Goal: Transaction & Acquisition: Obtain resource

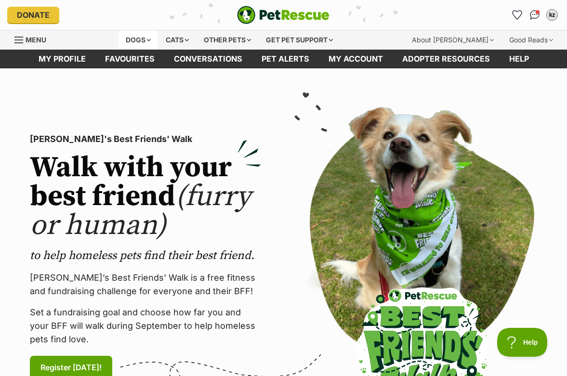
click at [141, 35] on div "Dogs" at bounding box center [138, 39] width 39 height 19
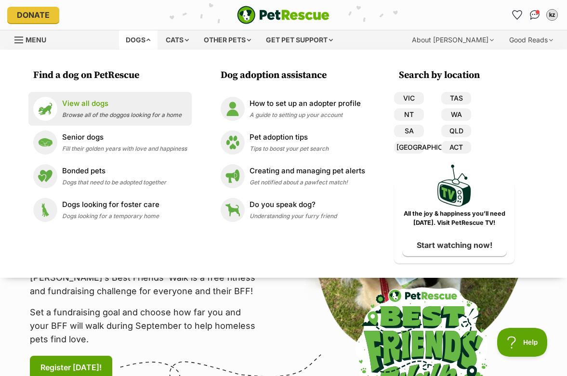
click at [116, 103] on p "View all dogs" at bounding box center [121, 103] width 119 height 11
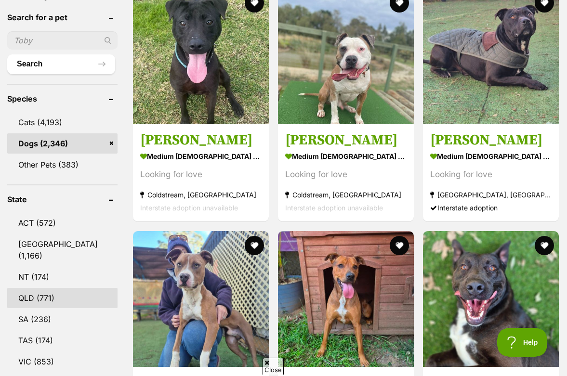
click at [56, 288] on link "QLD (771)" at bounding box center [62, 298] width 110 height 20
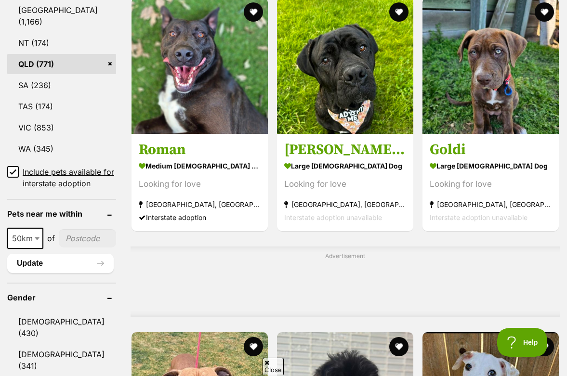
scroll to position [659, 0]
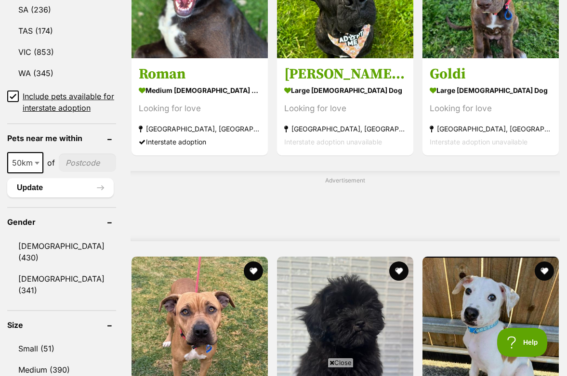
click at [55, 339] on link "Small (51)" at bounding box center [61, 349] width 109 height 20
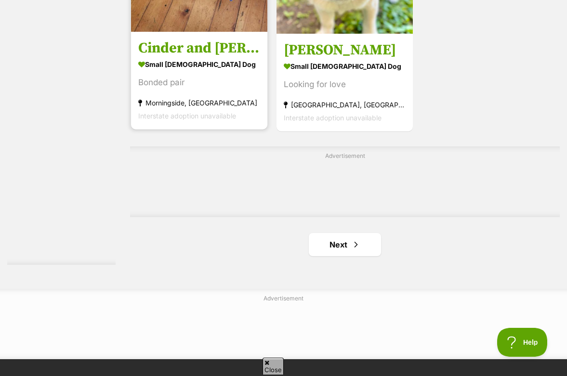
scroll to position [2098, 0]
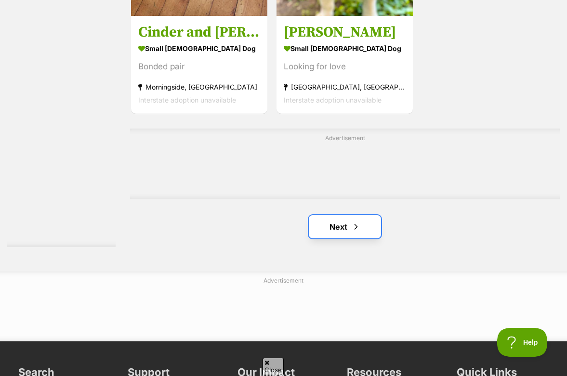
click at [361, 215] on link "Next" at bounding box center [345, 226] width 72 height 23
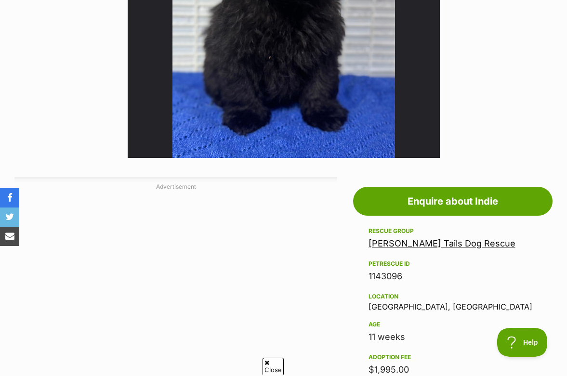
scroll to position [517, 0]
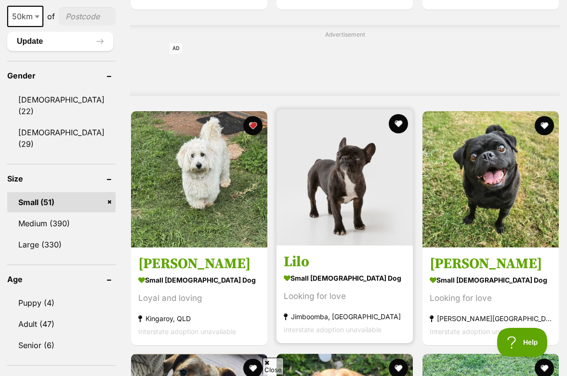
scroll to position [1025, 0]
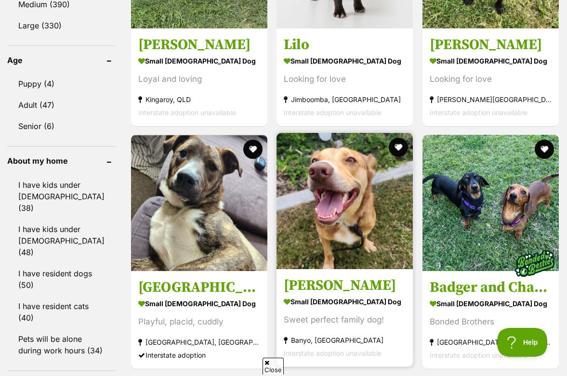
click at [351, 234] on img at bounding box center [344, 201] width 136 height 136
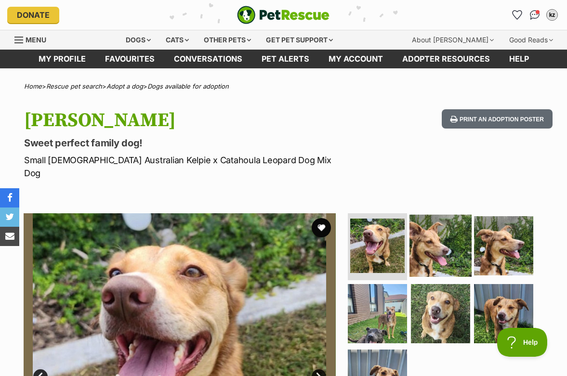
click at [451, 245] on img at bounding box center [440, 245] width 62 height 62
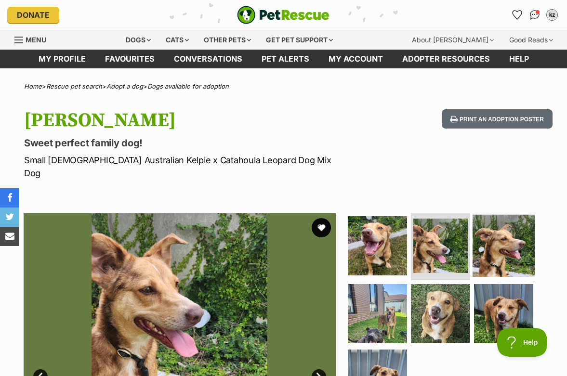
click at [497, 234] on img at bounding box center [504, 245] width 62 height 62
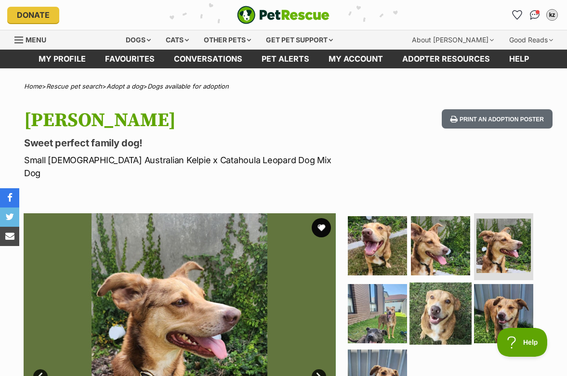
click at [456, 291] on img at bounding box center [440, 314] width 62 height 62
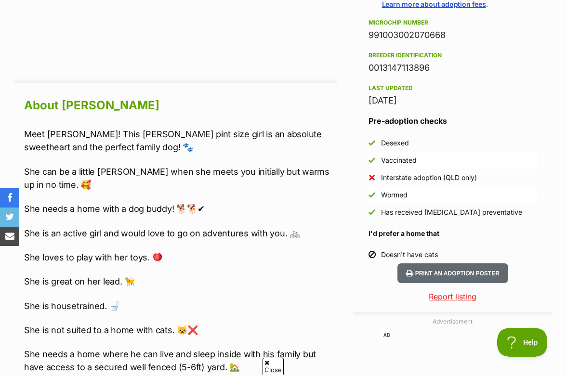
scroll to position [1036, 0]
